Goal: Task Accomplishment & Management: Complete application form

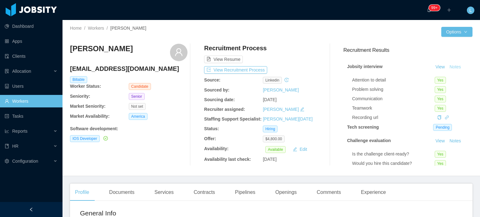
click at [448, 67] on button "Notes" at bounding box center [455, 66] width 17 height 7
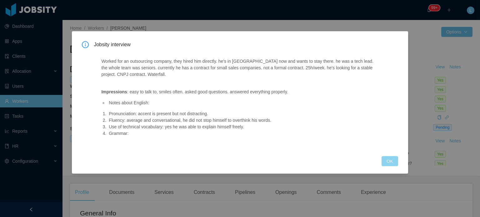
click at [394, 162] on button "OK" at bounding box center [389, 161] width 16 height 10
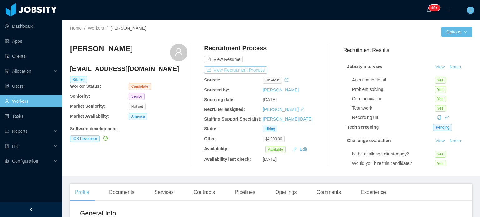
click at [245, 70] on button "View Recruitment Process" at bounding box center [235, 69] width 63 height 7
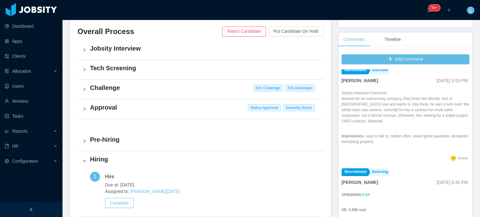
scroll to position [145, 0]
click at [122, 62] on div "Tech Screening" at bounding box center [200, 69] width 246 height 19
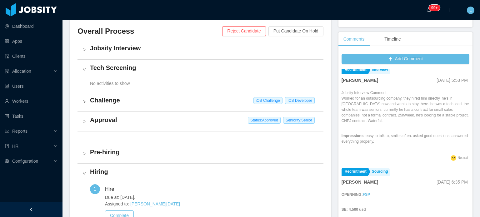
click at [124, 54] on div "Jobsity Interview" at bounding box center [200, 49] width 246 height 19
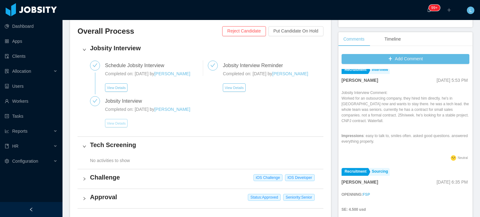
click at [114, 122] on button "View Details" at bounding box center [116, 123] width 22 height 8
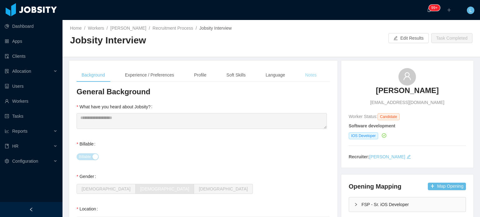
click at [310, 76] on div "Notes" at bounding box center [311, 75] width 22 height 14
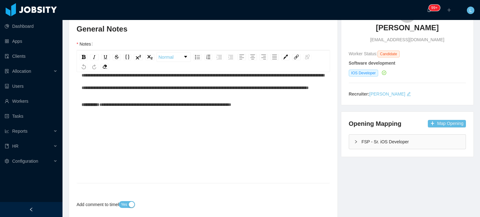
scroll to position [56, 0]
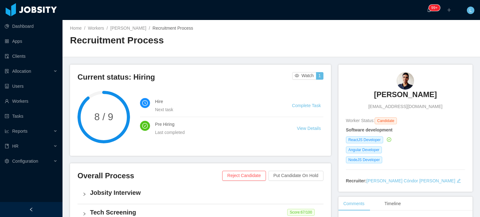
click at [370, 92] on div "Vitoriano Ernanes vitorianoernandes2012@gmail.com" at bounding box center [405, 91] width 119 height 38
drag, startPoint x: 358, startPoint y: 93, endPoint x: 366, endPoint y: 93, distance: 7.8
click at [366, 93] on div "Vitoriano Ernanes vitorianoernandes2012@gmail.com" at bounding box center [405, 91] width 119 height 38
copy h3 "Vitoriano Ernanes"
click at [134, 26] on link "Vitoriano Ernanes" at bounding box center [128, 28] width 36 height 5
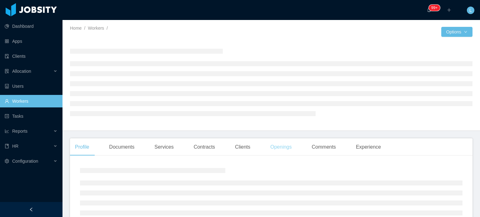
click at [284, 148] on div "Openings" at bounding box center [281, 146] width 32 height 17
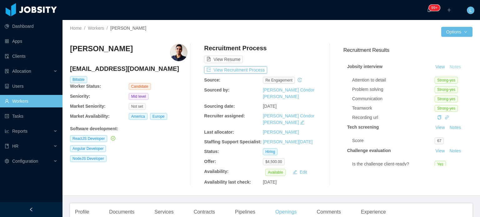
click at [451, 67] on button "Notes" at bounding box center [455, 66] width 17 height 7
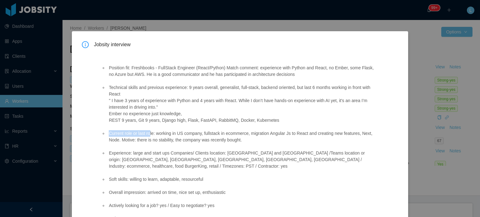
drag, startPoint x: 108, startPoint y: 133, endPoint x: 149, endPoint y: 135, distance: 40.3
click at [149, 135] on li "Current role or last role: working in US company, fullstack in ecommerce, migra…" at bounding box center [242, 136] width 270 height 13
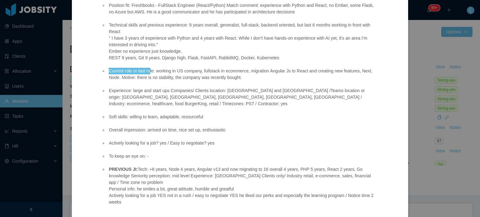
scroll to position [94, 0]
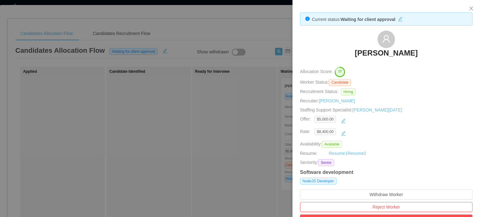
scroll to position [218, 0]
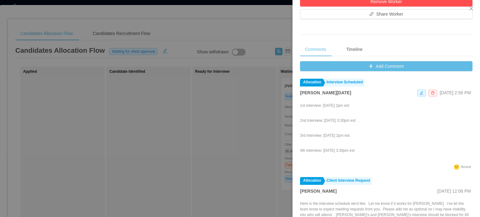
click at [254, 124] on div at bounding box center [240, 108] width 480 height 217
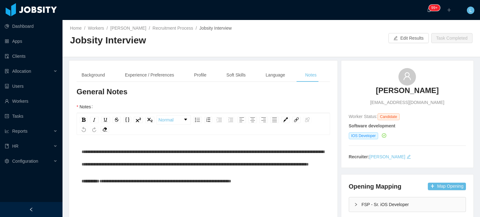
scroll to position [14, 0]
